Goal: Entertainment & Leisure: Consume media (video, audio)

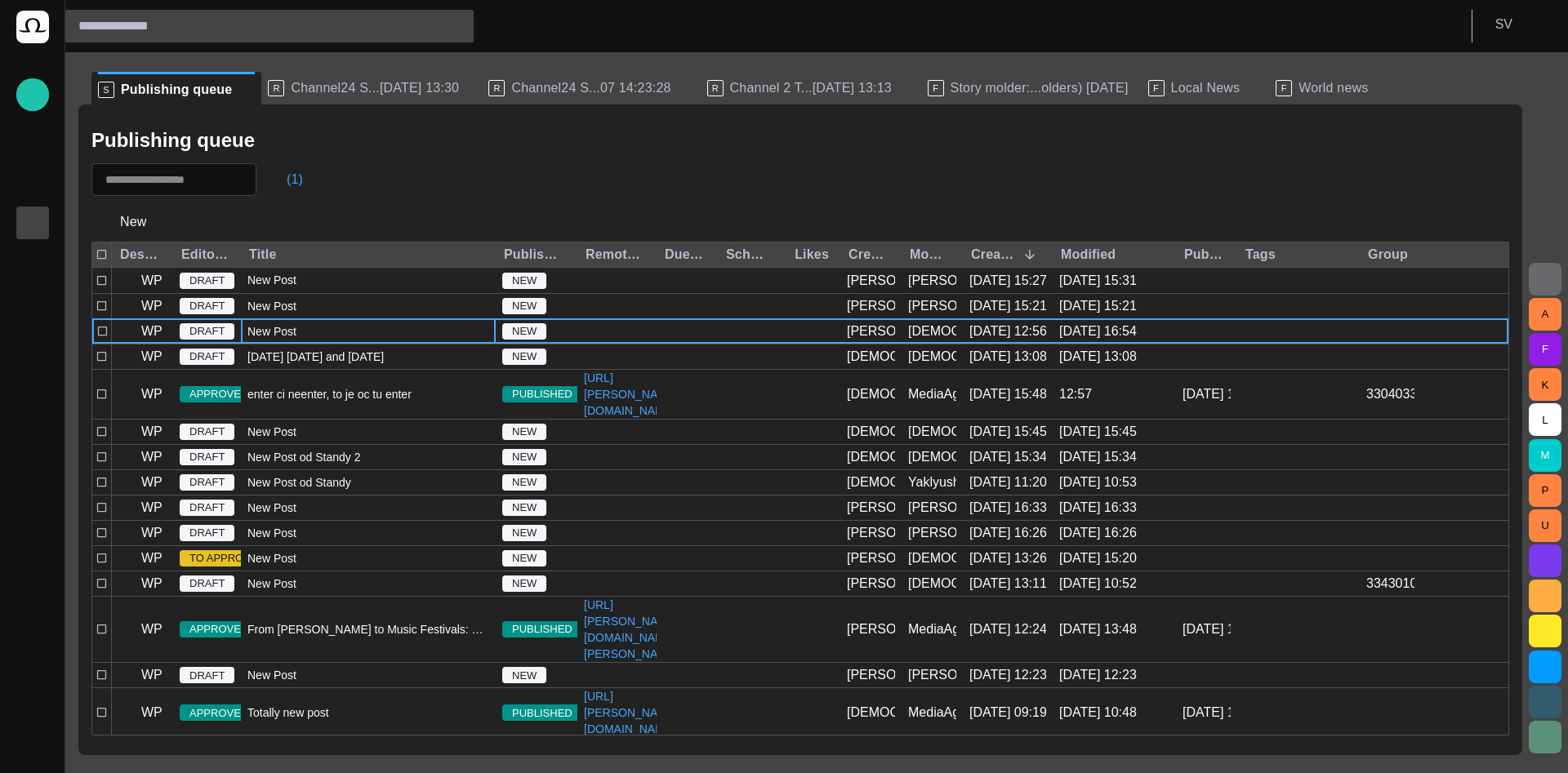
click at [347, 94] on span "Channel24 S...[DATE] 13:30" at bounding box center [374, 89] width 168 height 17
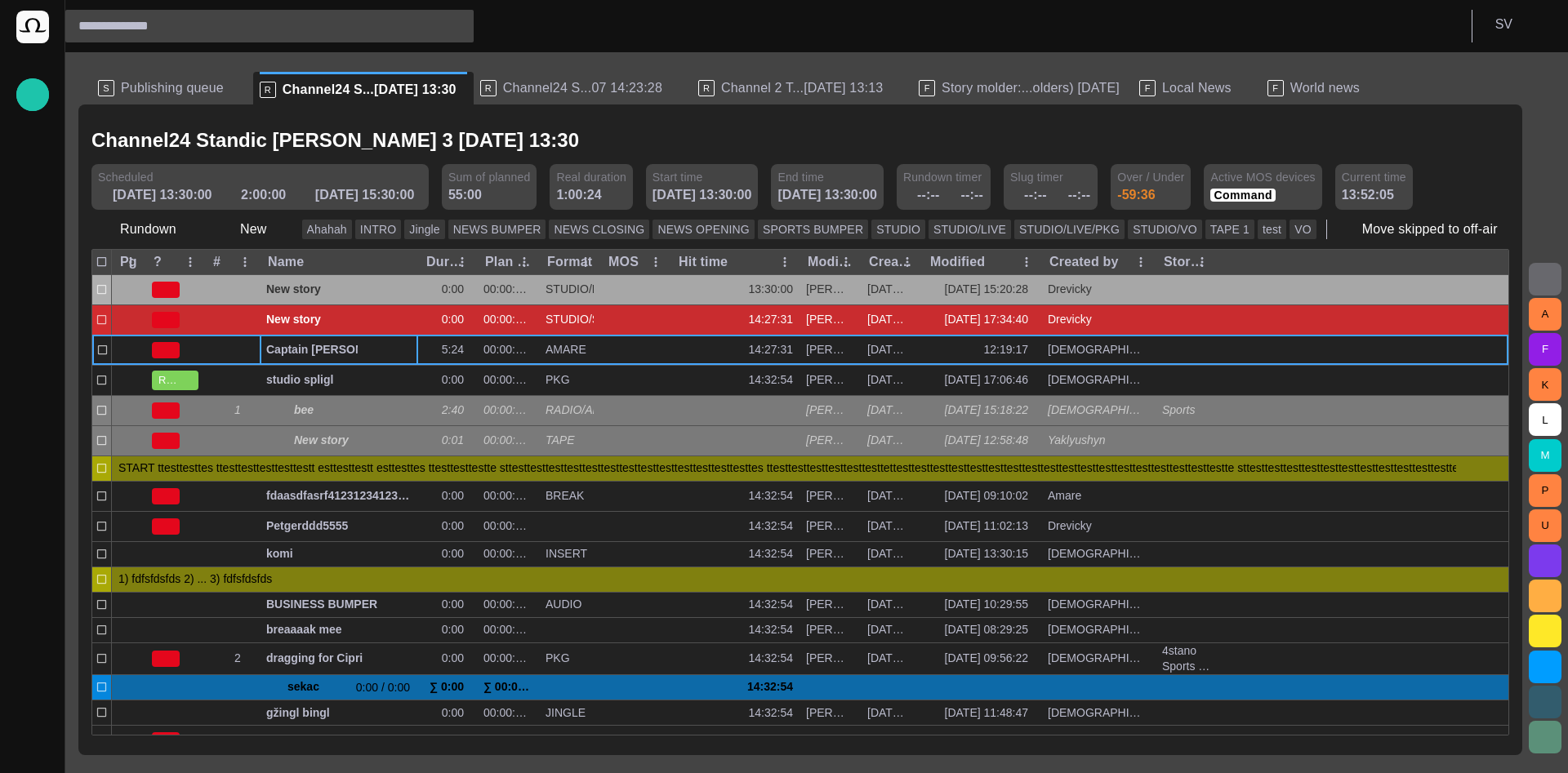
click at [1518, 230] on span "button" at bounding box center [1526, 230] width 17 height 17
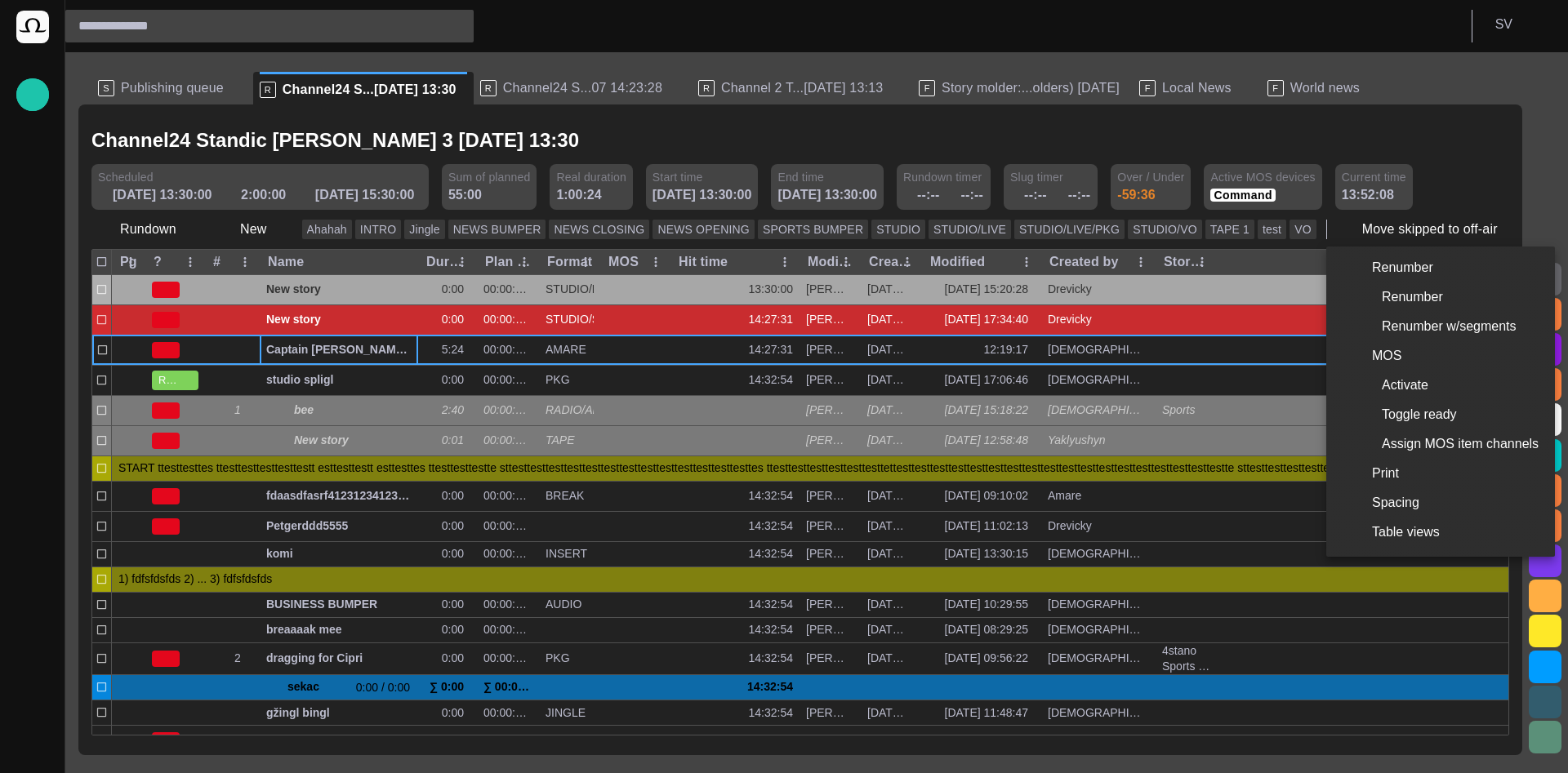
click at [1345, 147] on div at bounding box center [784, 386] width 1568 height 773
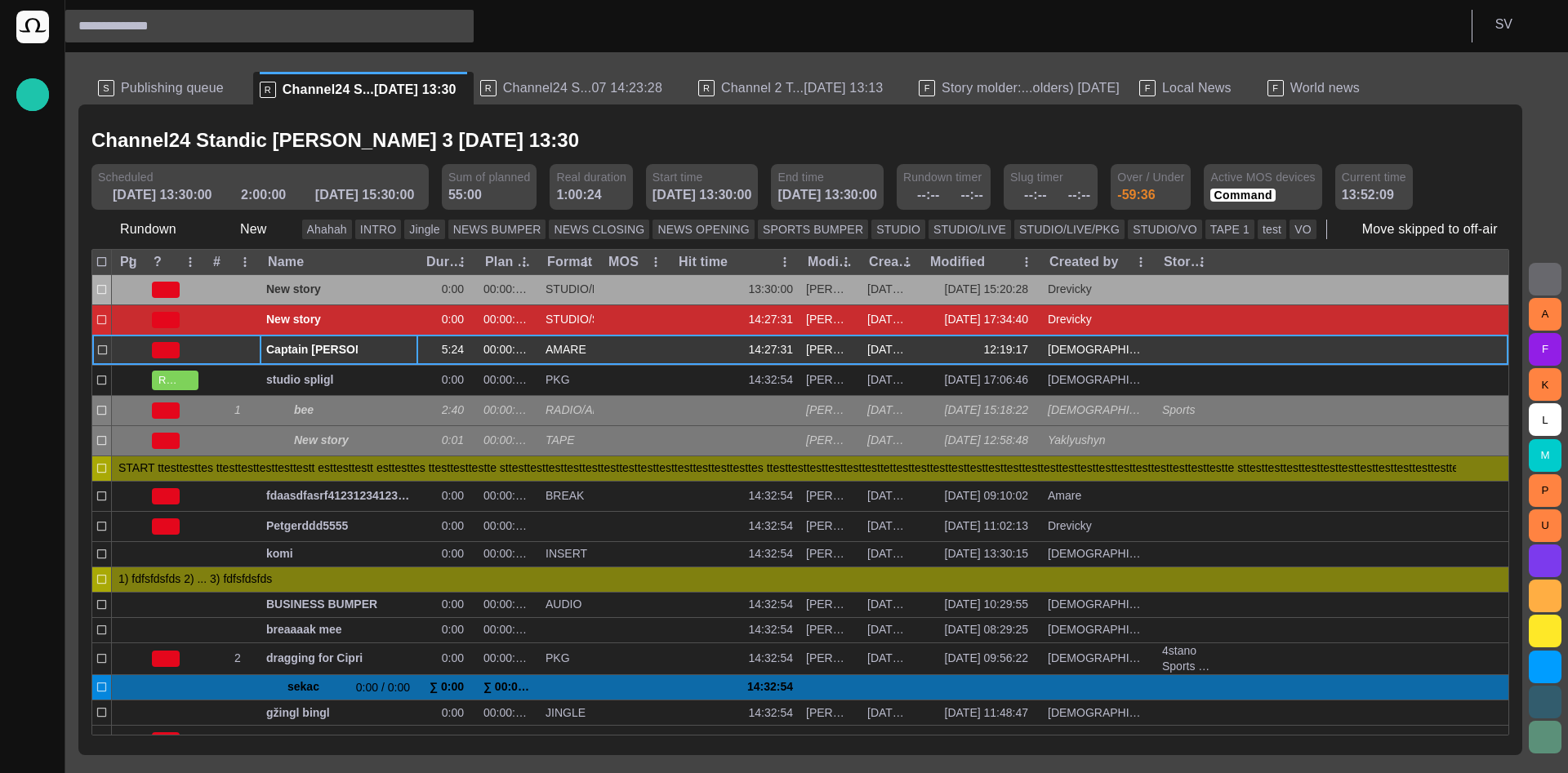
click at [295, 341] on div "Captain [PERSON_NAME] famous polar shipwreck as never seen before" at bounding box center [339, 350] width 145 height 29
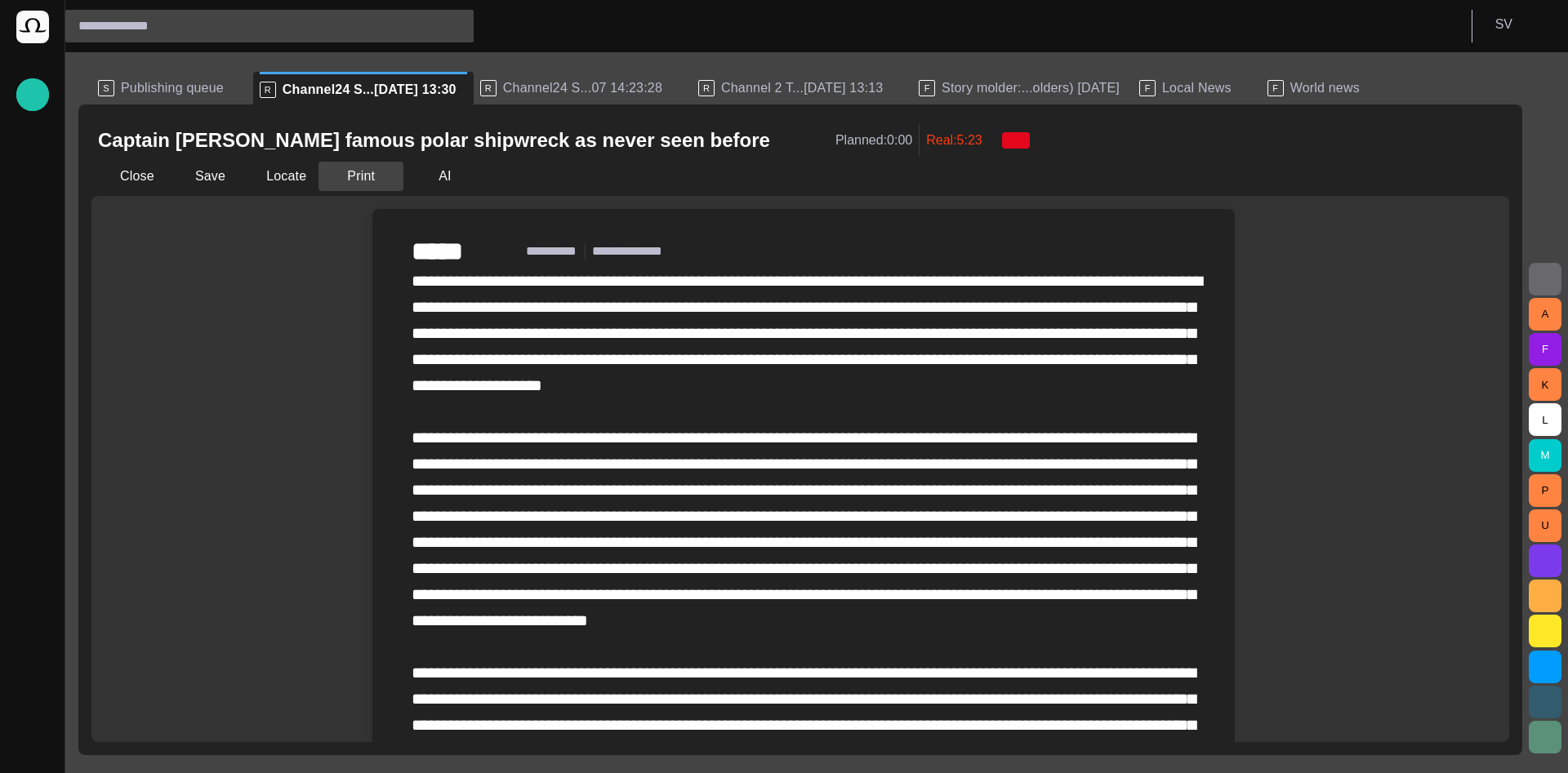
click at [362, 180] on button "Print" at bounding box center [361, 175] width 85 height 29
click at [181, 373] on div at bounding box center [784, 386] width 1568 height 773
click at [941, 89] on span "Story molder:...olders) [DATE]" at bounding box center [1030, 89] width 178 height 17
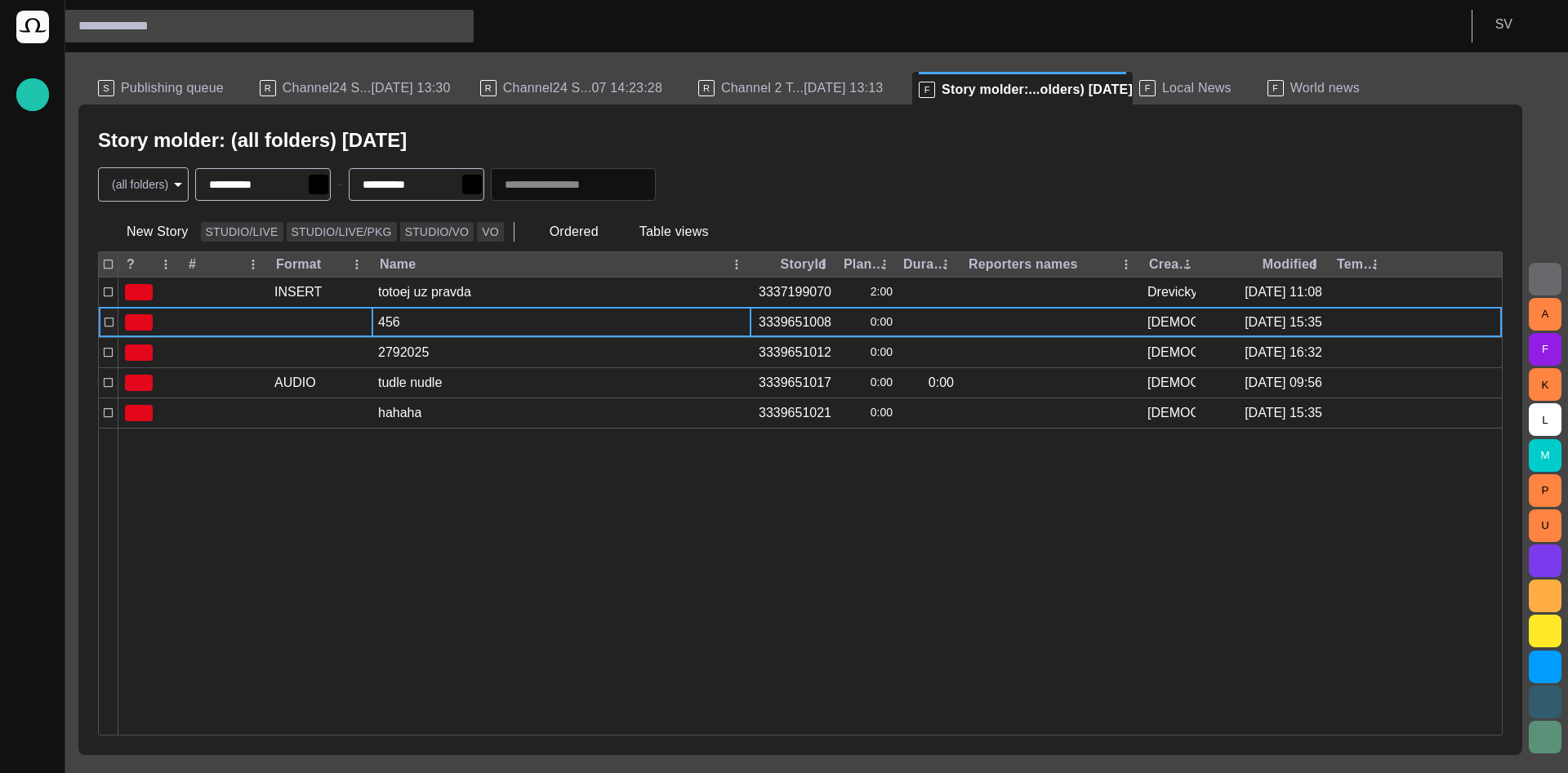
click at [425, 313] on div "456" at bounding box center [561, 322] width 379 height 29
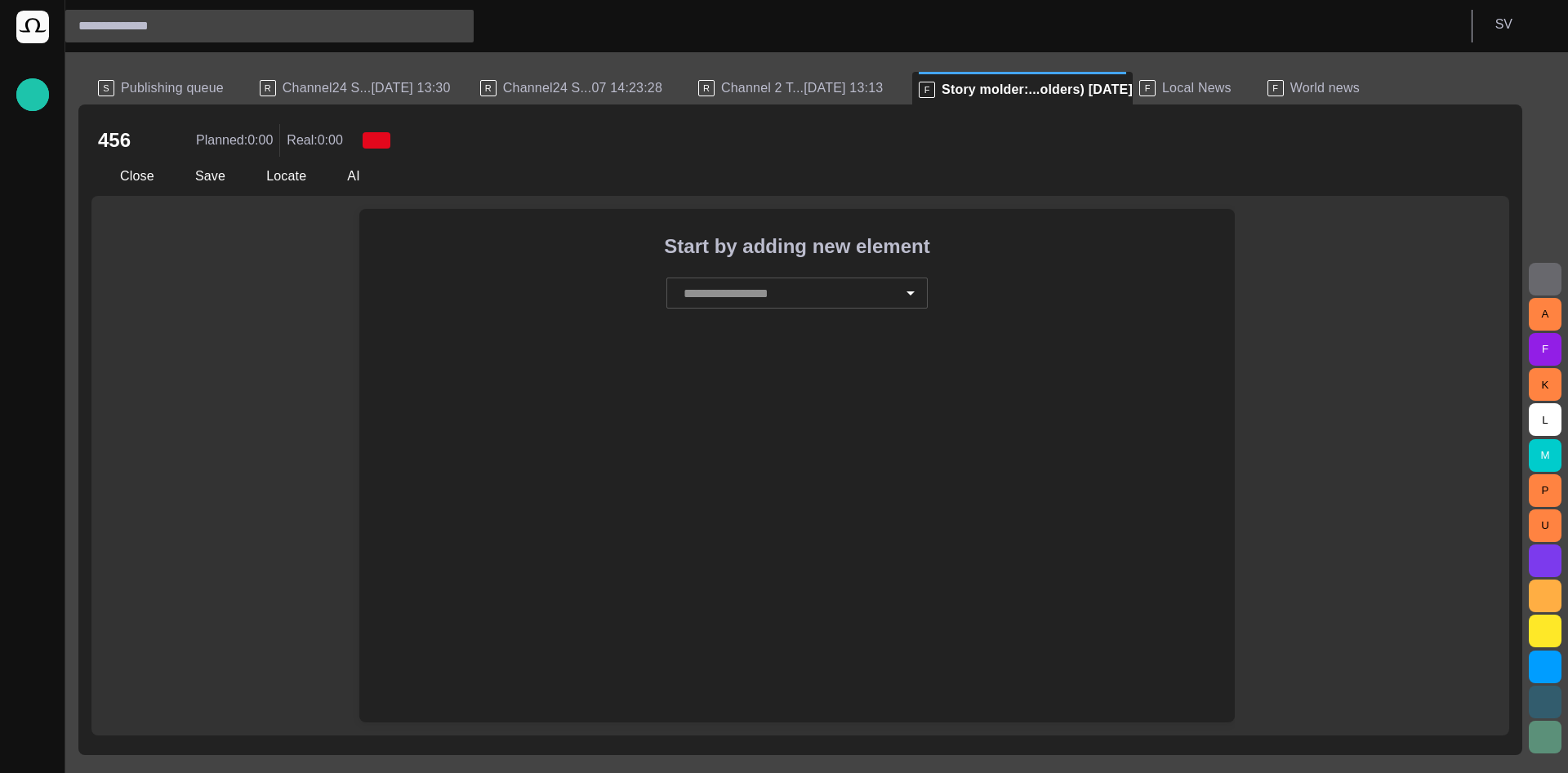
click at [758, 296] on input "text" at bounding box center [787, 292] width 216 height 31
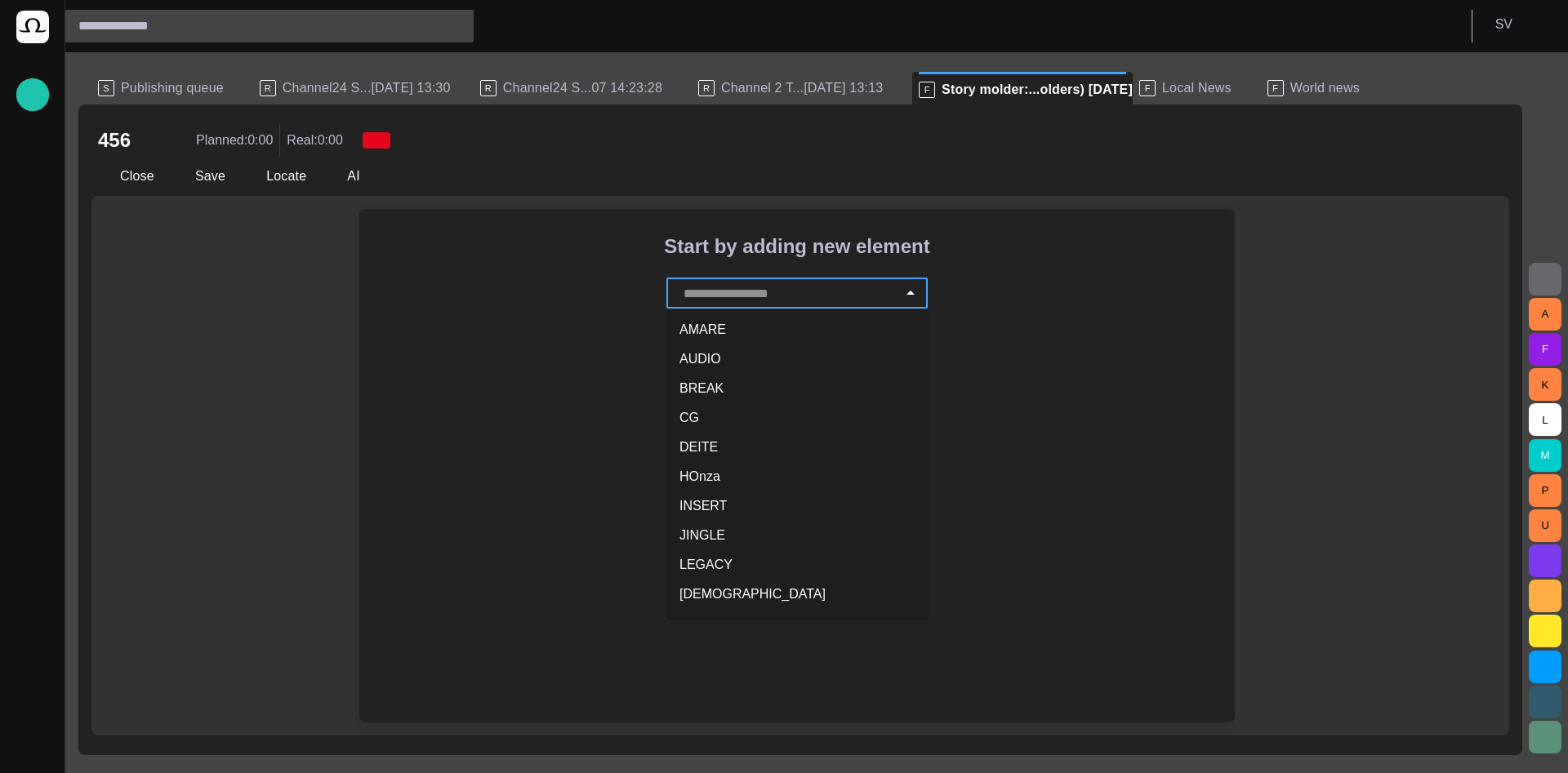
click at [767, 372] on li "AUDIO" at bounding box center [797, 359] width 262 height 29
